Goal: Task Accomplishment & Management: Complete application form

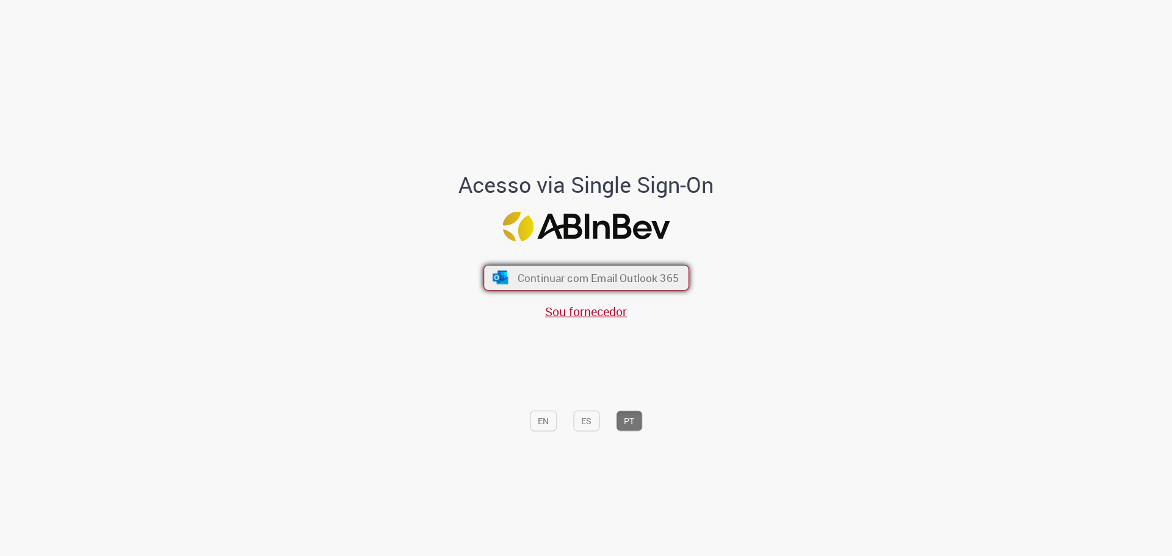
click at [517, 284] on span "Continuar com Email Outlook 365" at bounding box center [597, 277] width 161 height 14
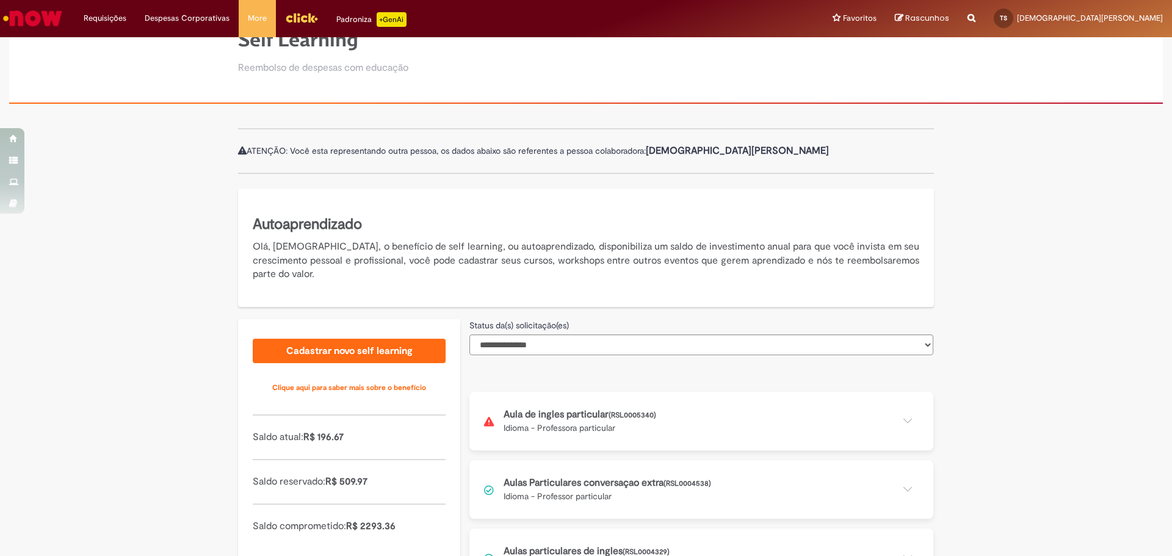
scroll to position [103, 0]
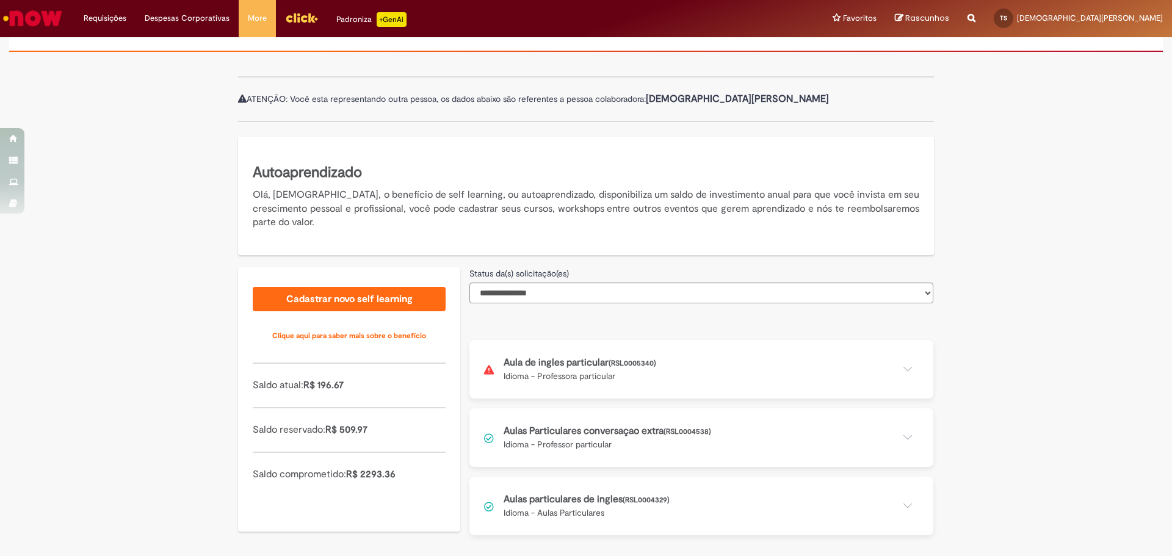
click at [862, 363] on button at bounding box center [701, 369] width 464 height 59
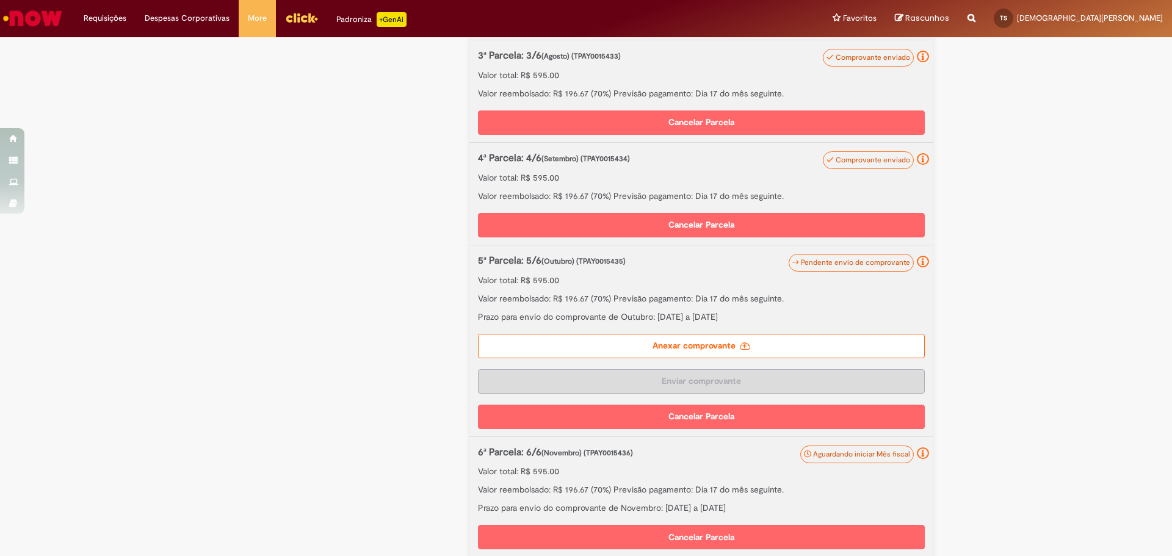
scroll to position [652, 0]
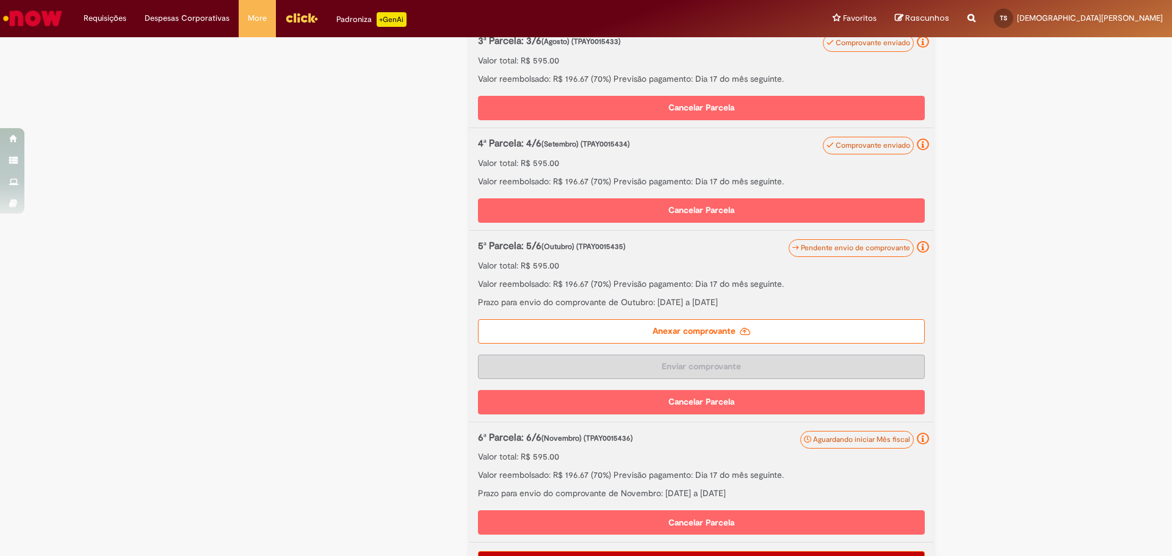
click at [726, 331] on label "Anexar comprovante" at bounding box center [701, 331] width 447 height 24
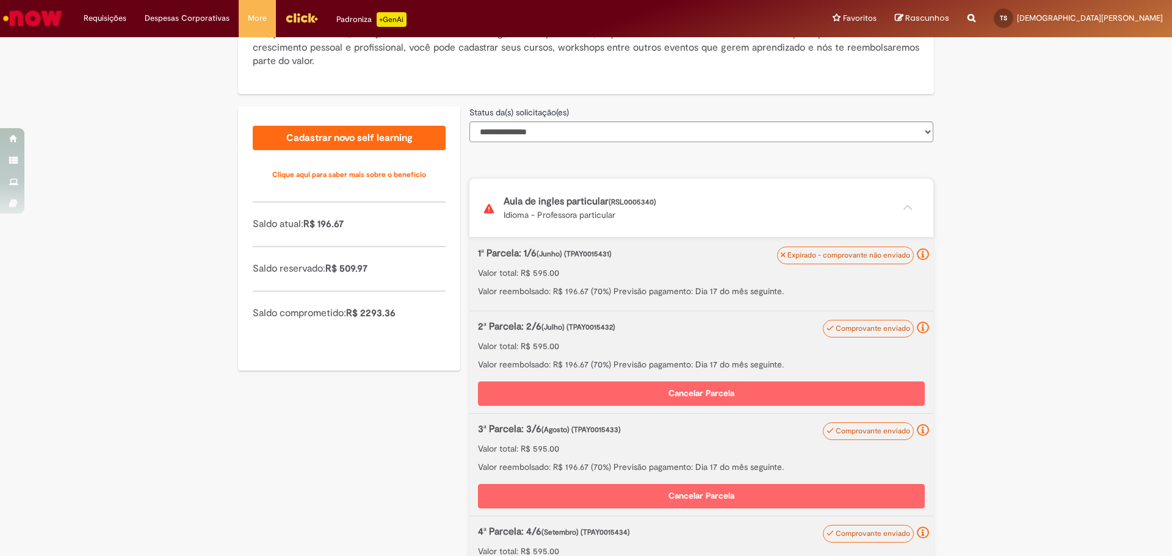
scroll to position [142, 0]
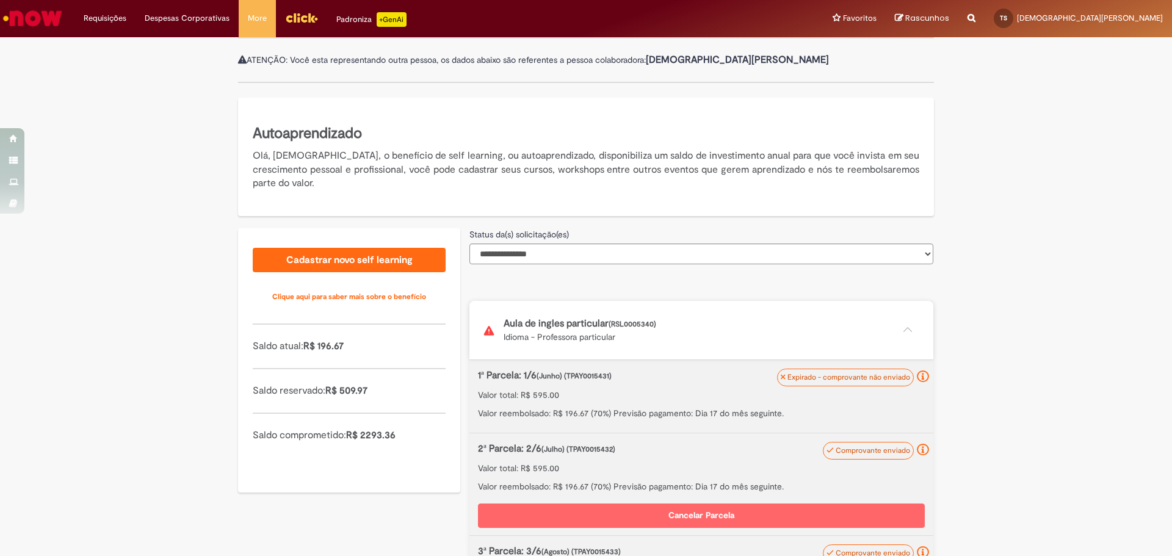
click at [639, 255] on select "**********" at bounding box center [701, 254] width 464 height 21
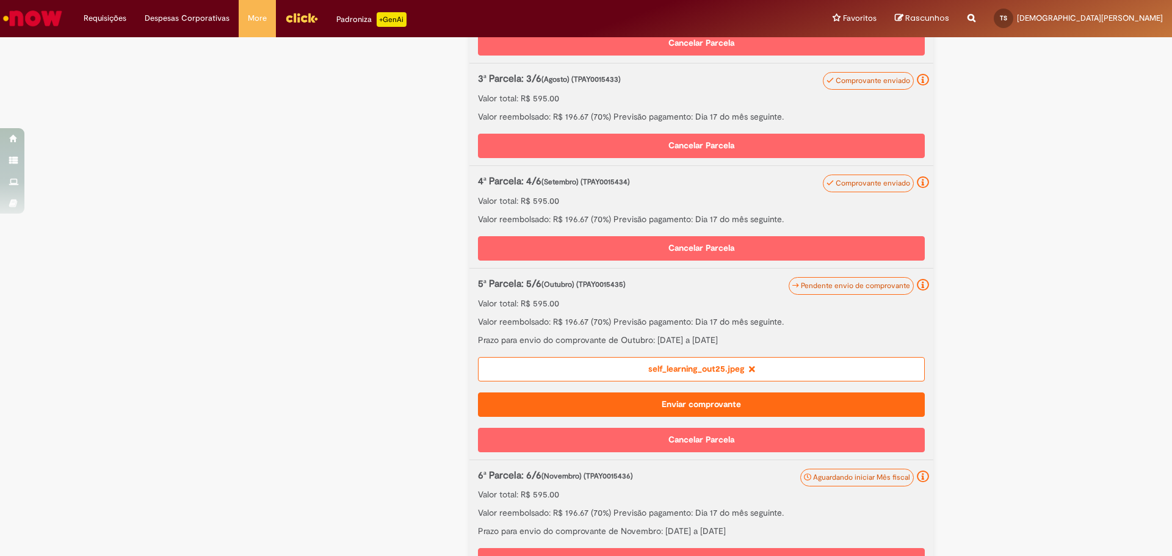
scroll to position [691, 0]
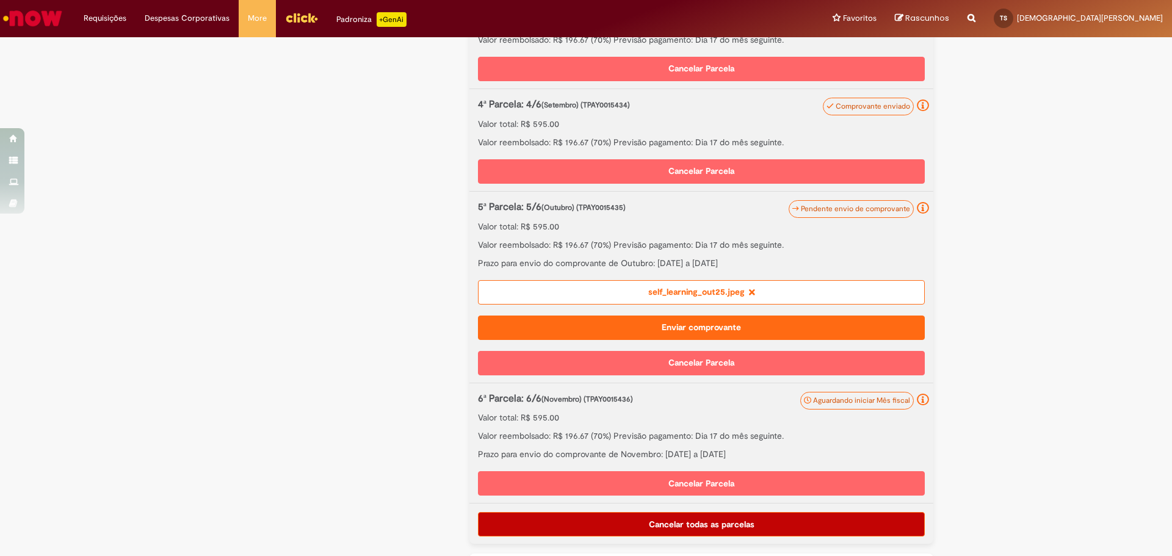
click at [661, 328] on button "Enviar comprovante" at bounding box center [701, 328] width 447 height 24
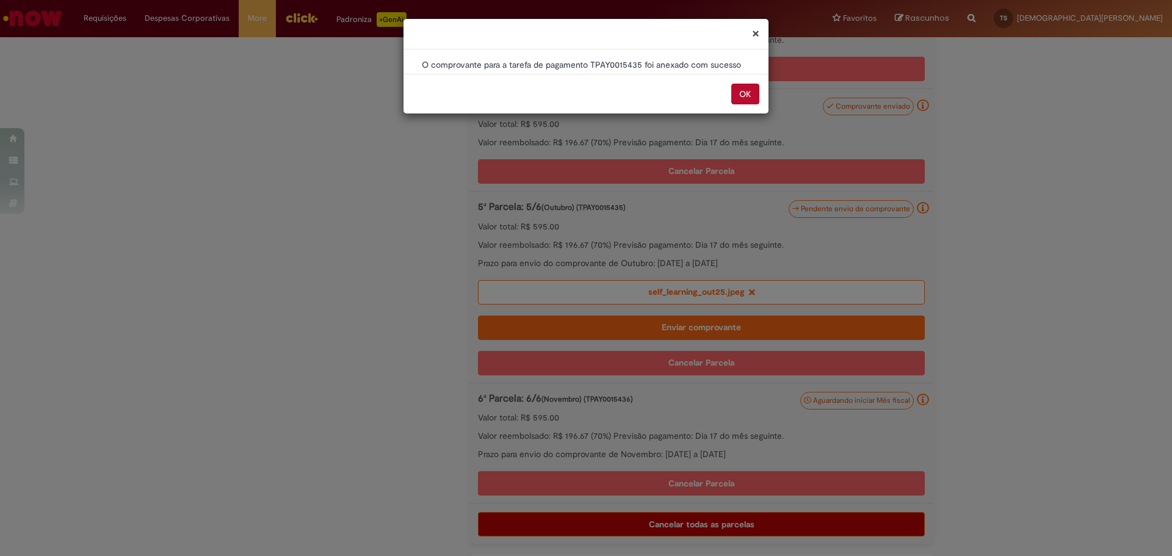
click at [742, 90] on button "OK" at bounding box center [745, 94] width 28 height 21
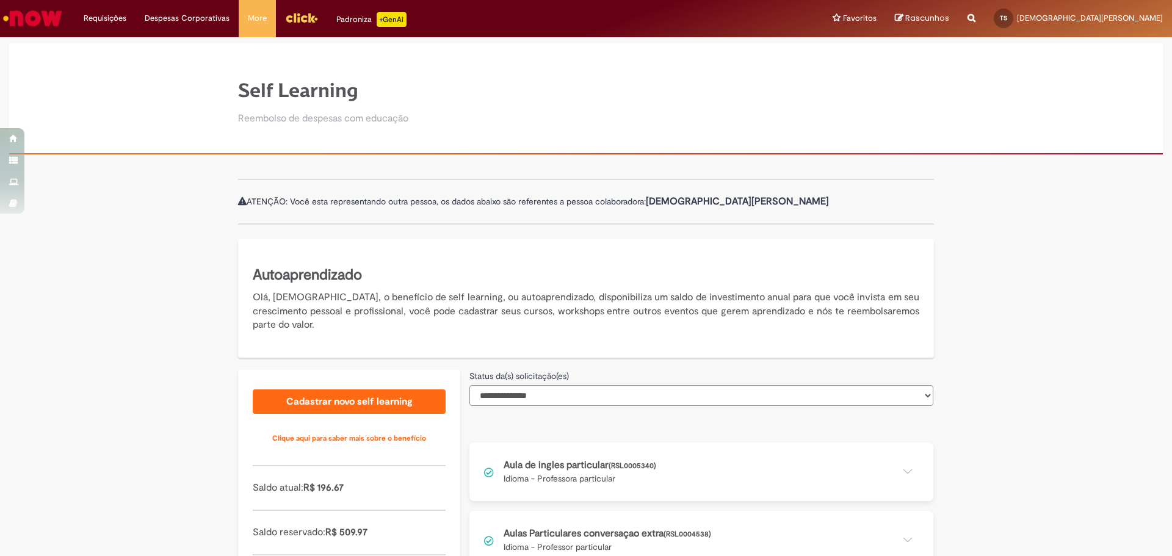
scroll to position [103, 0]
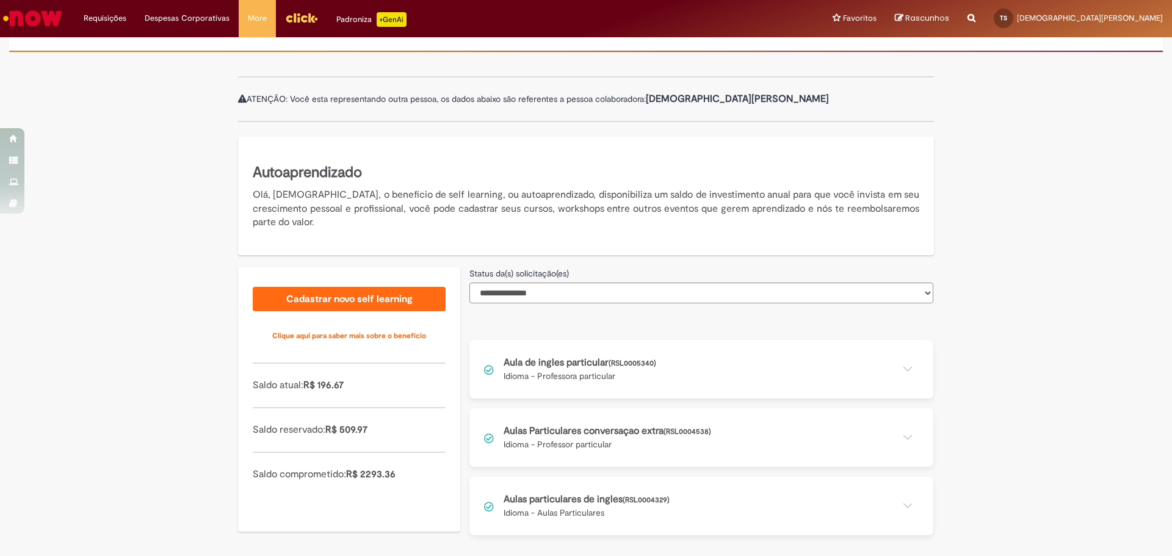
click at [626, 372] on button at bounding box center [701, 369] width 464 height 59
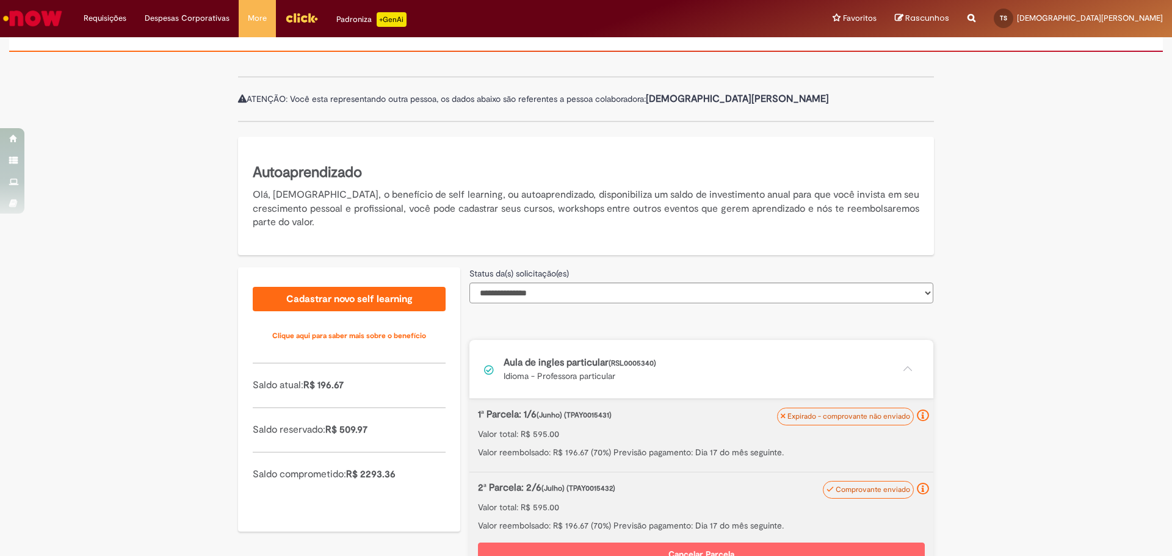
click at [623, 371] on button at bounding box center [701, 369] width 464 height 59
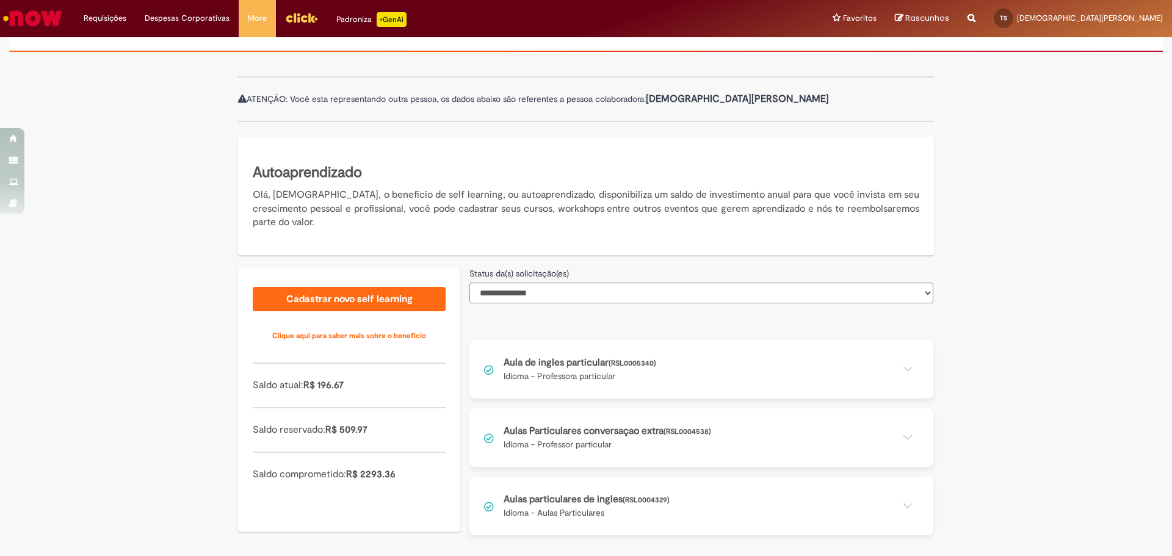
click at [664, 435] on button at bounding box center [701, 437] width 464 height 59
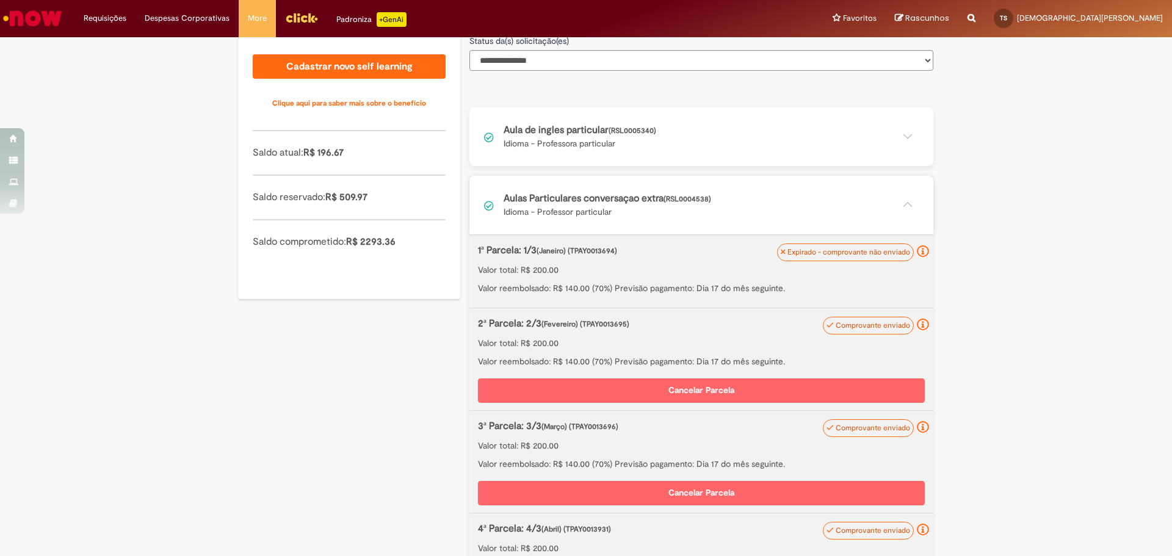
scroll to position [330, 0]
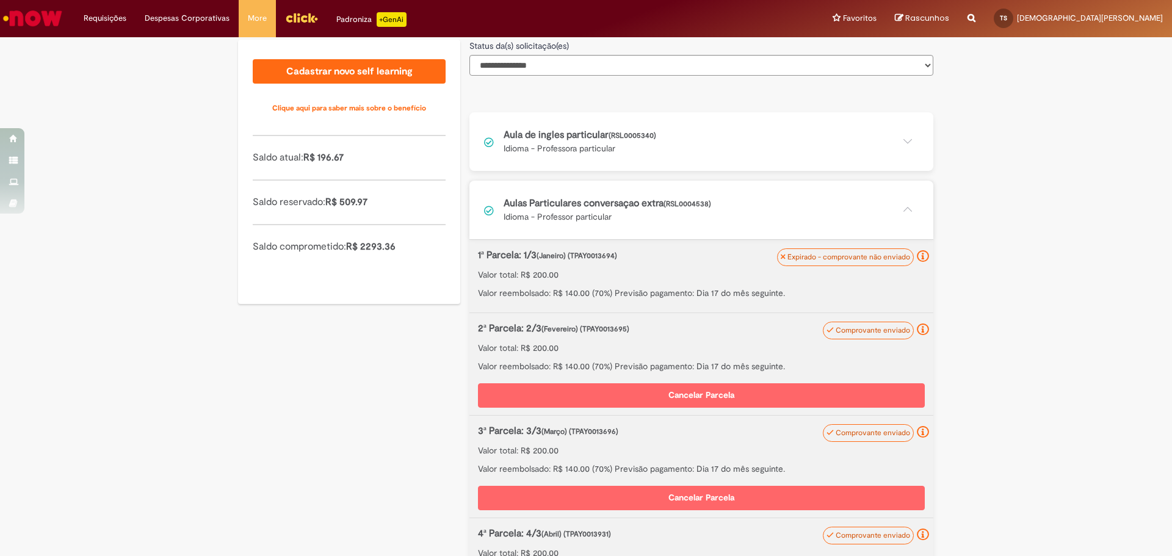
click at [130, 115] on div "**********" at bounding box center [586, 286] width 1172 height 905
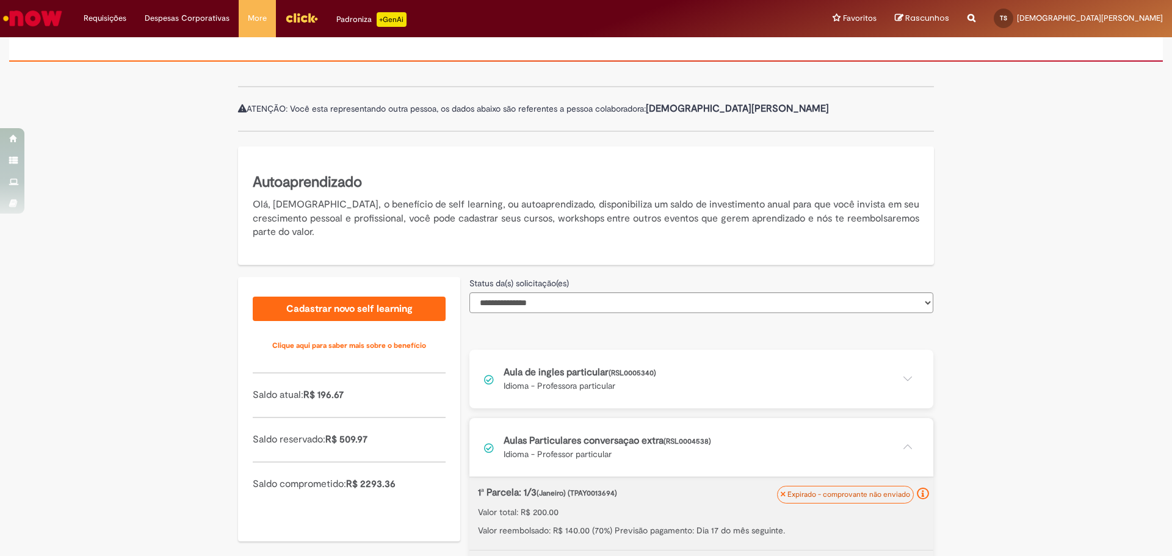
scroll to position [513, 0]
